Goal: Information Seeking & Learning: Learn about a topic

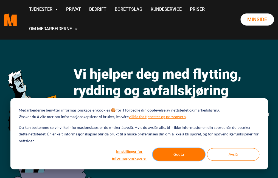
click at [184, 157] on button "Godta" at bounding box center [179, 154] width 52 height 13
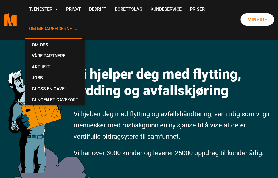
click at [65, 30] on link "Om Medarbeiderne" at bounding box center [53, 28] width 57 height 19
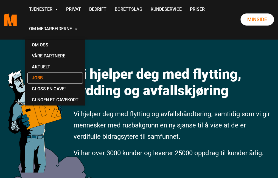
click at [39, 76] on link "Jobb" at bounding box center [54, 77] width 55 height 11
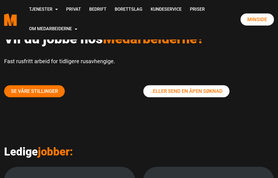
scroll to position [28, 0]
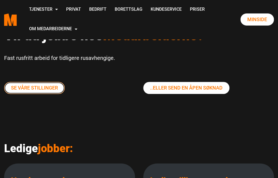
click at [49, 84] on link "Se våre stillinger" at bounding box center [34, 88] width 61 height 12
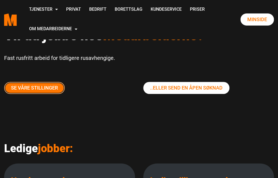
scroll to position [156, 0]
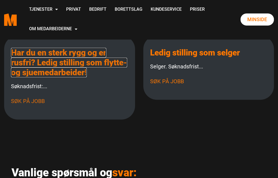
click at [85, 68] on link "Har du en sterk rygg og er rusfri? Ledig stilling som flytte- og sjuemedarbeide…" at bounding box center [69, 62] width 116 height 29
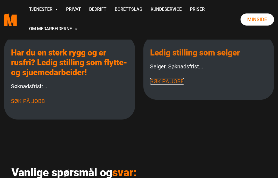
click at [172, 80] on link "Søk på jobb" at bounding box center [167, 81] width 34 height 7
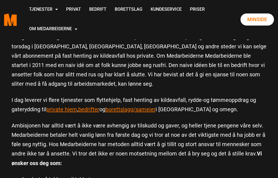
scroll to position [261, 0]
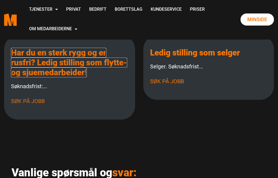
click at [85, 61] on link "Har du en sterk rygg og er rusfri? Ledig stilling som flytte- og sjuemedarbeide…" at bounding box center [69, 62] width 116 height 29
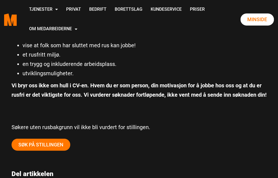
scroll to position [500, 0]
